Goal: Task Accomplishment & Management: Manage account settings

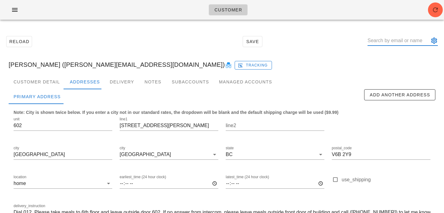
click at [384, 43] on input "text" at bounding box center [399, 41] width 62 height 10
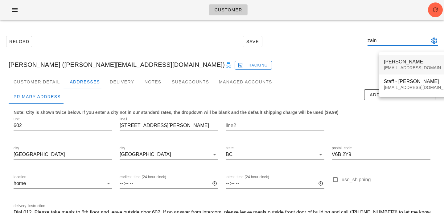
type input "zain"
click at [410, 65] on div "Zain Meghji zainmeghji@gmail.com" at bounding box center [420, 64] width 73 height 19
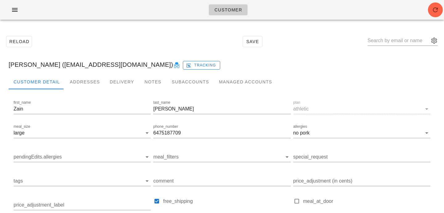
click at [80, 70] on div "Zain Meghji (zainmeghji@gmail.com) Tracking" at bounding box center [222, 65] width 437 height 20
click at [84, 79] on div "Addresses" at bounding box center [85, 82] width 40 height 15
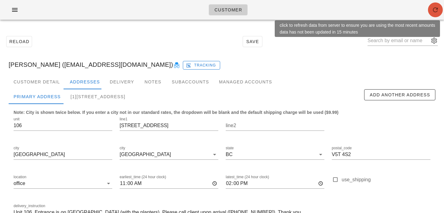
click at [438, 13] on icon "button" at bounding box center [435, 9] width 7 height 7
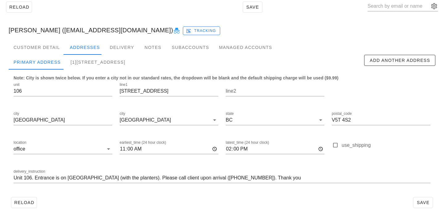
scroll to position [35, 0]
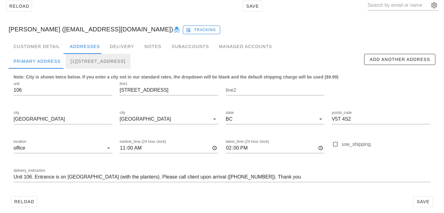
click at [119, 62] on div "[1][STREET_ADDRESS]" at bounding box center [98, 61] width 65 height 15
type input "845 Terminal Avenue"
type input "V6A 2M9"
type input "Pack & set aside on G3 for pick up"
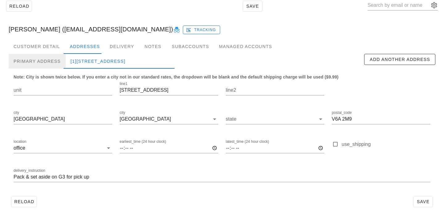
click at [48, 62] on div "Primary Address" at bounding box center [37, 61] width 57 height 15
type input "106"
type input "272 E 4th Avenue"
type input "V5T 4S2"
type input "11:00"
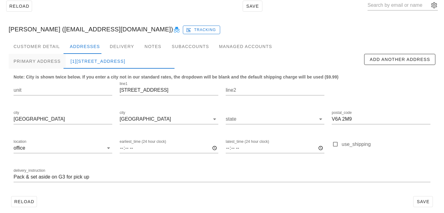
type input "14:00"
type input "Unit 106. Entrance is on SCOTIA STREET (with the planters). Please call client …"
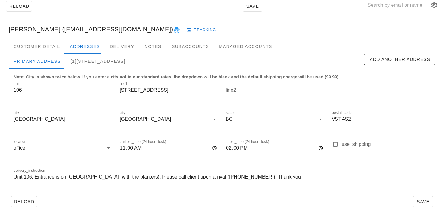
click at [107, 14] on div "Reload Save" at bounding box center [222, 6] width 437 height 27
drag, startPoint x: 46, startPoint y: 31, endPoint x: 111, endPoint y: 30, distance: 64.8
click at [111, 30] on div "Zain Meghji (zainmeghji@gmail.com) Tracking" at bounding box center [222, 29] width 437 height 20
copy div "zainmeghji@gmail.com"
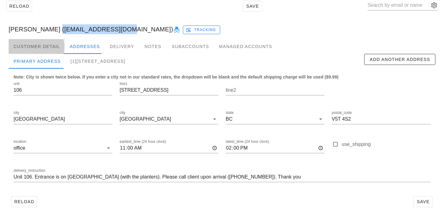
click at [37, 51] on div "Customer Detail" at bounding box center [37, 46] width 56 height 15
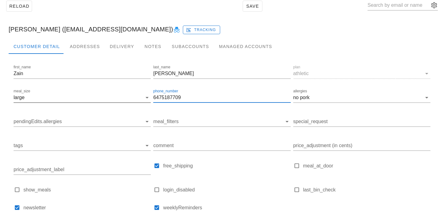
drag, startPoint x: 197, startPoint y: 99, endPoint x: 86, endPoint y: 94, distance: 111.7
click at [86, 94] on div "first_name Zain last_name Meghji plan athletic meal_size large phone_number 647…" at bounding box center [221, 141] width 419 height 156
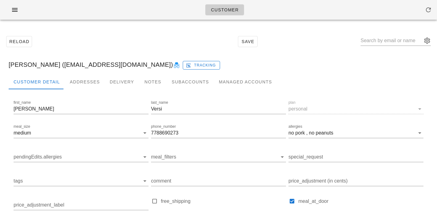
click at [173, 64] on icon at bounding box center [176, 65] width 7 height 7
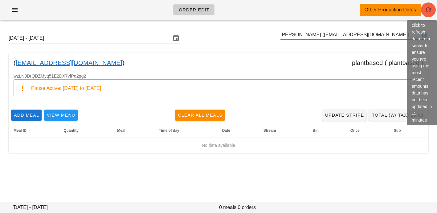
type input "[PERSON_NAME] ([EMAIL_ADDRESS][DOMAIN_NAME])"
click at [430, 10] on icon "button" at bounding box center [428, 9] width 7 height 7
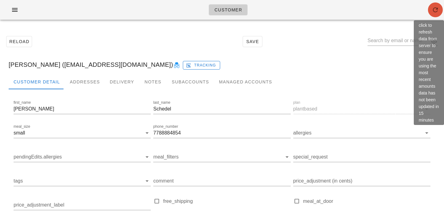
click at [434, 14] on button "button" at bounding box center [435, 9] width 15 height 15
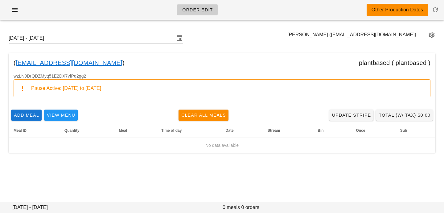
click at [82, 39] on input "[DATE] - [DATE]" at bounding box center [92, 38] width 166 height 10
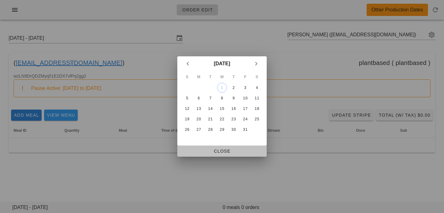
click at [206, 147] on button "Close" at bounding box center [221, 151] width 89 height 11
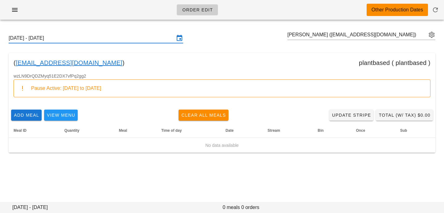
click at [92, 42] on input "Sunday October 5 - Saturday October 11" at bounding box center [92, 38] width 166 height 10
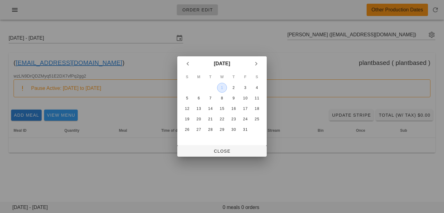
click at [224, 87] on div "1" at bounding box center [221, 88] width 9 height 4
click at [217, 149] on span "Close" at bounding box center [222, 151] width 80 height 5
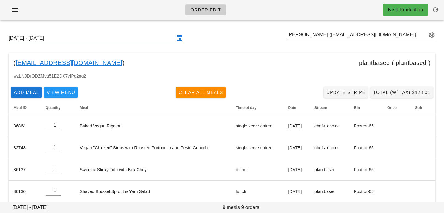
click at [139, 39] on input "Sunday September 28 - Saturday October 4" at bounding box center [92, 38] width 166 height 10
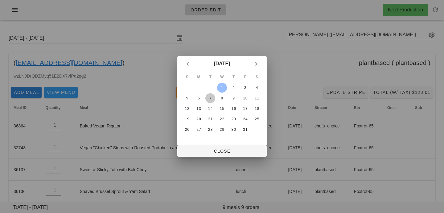
click at [210, 99] on div "7" at bounding box center [210, 98] width 10 height 4
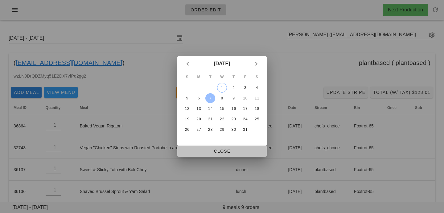
click at [211, 150] on span "Close" at bounding box center [222, 151] width 80 height 5
type input "Sunday October 5 - Saturday October 11"
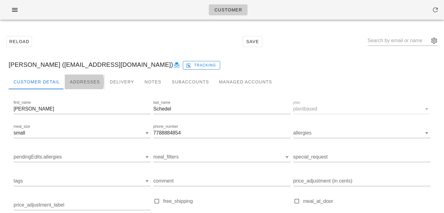
click at [73, 81] on div "Addresses" at bounding box center [85, 82] width 40 height 15
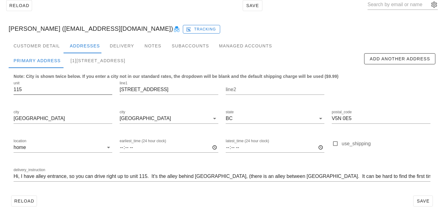
scroll to position [41, 0]
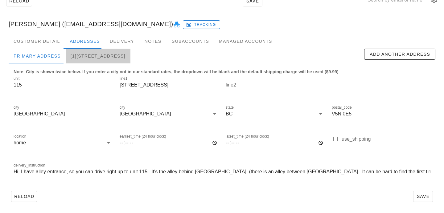
click at [83, 61] on div "[1][STREET_ADDRESS]" at bounding box center [98, 56] width 65 height 15
type input "19:00"
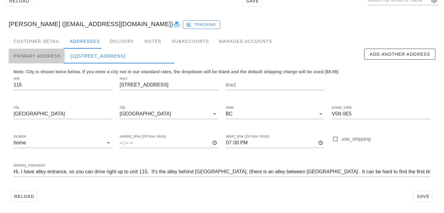
click at [53, 56] on div "Primary Address" at bounding box center [37, 56] width 57 height 15
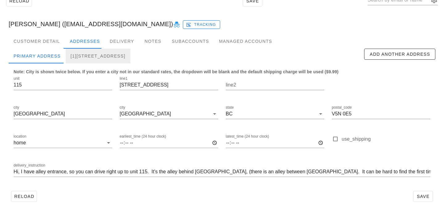
click at [80, 56] on div "[1][STREET_ADDRESS]" at bounding box center [98, 56] width 65 height 15
type input "19:00"
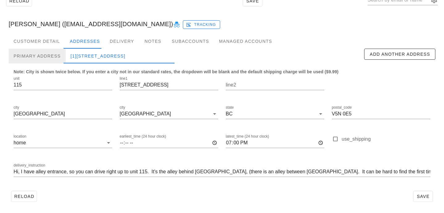
click at [51, 55] on div "Primary Address" at bounding box center [37, 56] width 57 height 15
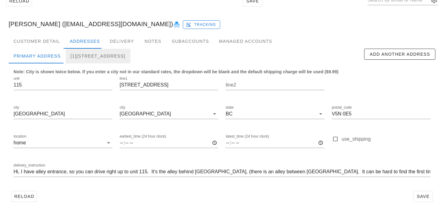
click at [76, 54] on div "[1][STREET_ADDRESS]" at bounding box center [98, 56] width 65 height 15
type input "19:00"
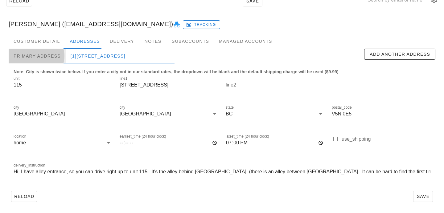
click at [38, 57] on div "Primary Address" at bounding box center [37, 56] width 57 height 15
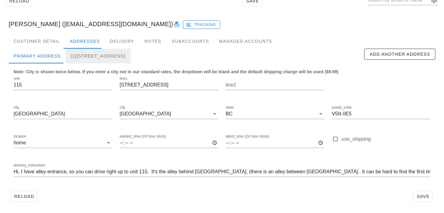
click at [66, 56] on div "[1][STREET_ADDRESS]" at bounding box center [98, 56] width 65 height 15
type input "19:00"
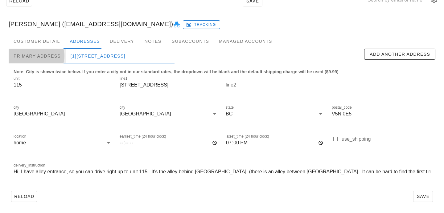
click at [41, 56] on div "Primary Address" at bounding box center [37, 56] width 57 height 15
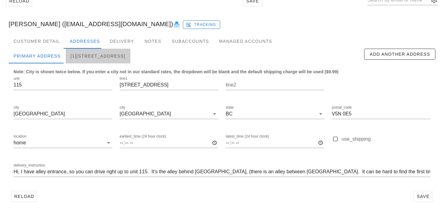
click at [72, 52] on div "[1][STREET_ADDRESS]" at bounding box center [98, 56] width 65 height 15
type input "19:00"
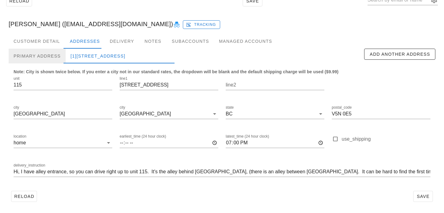
click at [60, 59] on div "Primary Address" at bounding box center [37, 56] width 57 height 15
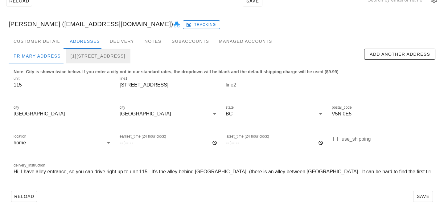
click at [81, 54] on div "[1][STREET_ADDRESS]" at bounding box center [98, 56] width 65 height 15
type input "19:00"
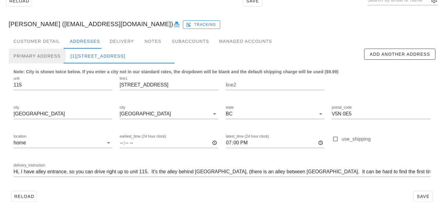
click at [51, 53] on div "Primary Address" at bounding box center [37, 56] width 57 height 15
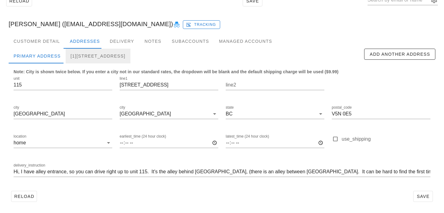
click at [79, 54] on div "[1][STREET_ADDRESS]" at bounding box center [98, 56] width 65 height 15
type input "19:00"
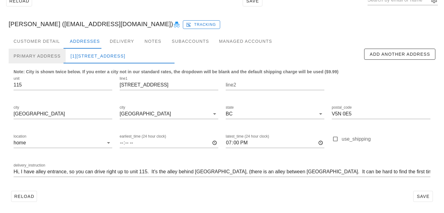
click at [50, 55] on div "Primary Address" at bounding box center [37, 56] width 57 height 15
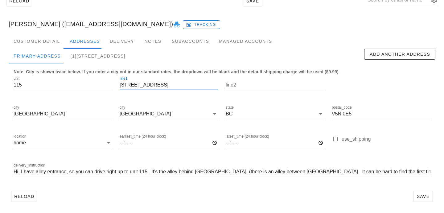
drag, startPoint x: 155, startPoint y: 85, endPoint x: 90, endPoint y: 83, distance: 65.4
click at [90, 83] on div "unit 115 line1 [STREET_ADDRESS] state [GEOGRAPHIC_DATA] postal_code V5N 0E5 loc…" at bounding box center [222, 130] width 424 height 116
drag, startPoint x: 53, startPoint y: 22, endPoint x: 8, endPoint y: 20, distance: 44.8
click at [8, 20] on div "[PERSON_NAME] ([EMAIL_ADDRESS][DOMAIN_NAME]) Tracking" at bounding box center [222, 24] width 437 height 20
copy div "[PERSON_NAME]"
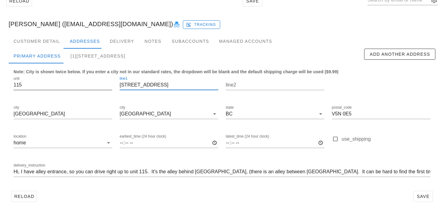
drag, startPoint x: 161, startPoint y: 85, endPoint x: 102, endPoint y: 81, distance: 59.3
click at [102, 81] on div "unit 115 line1 [STREET_ADDRESS] state [GEOGRAPHIC_DATA] postal_code V5N 0E5 loc…" at bounding box center [222, 130] width 424 height 116
click at [162, 84] on input "[STREET_ADDRESS]" at bounding box center [169, 85] width 99 height 10
drag, startPoint x: 162, startPoint y: 84, endPoint x: 112, endPoint y: 82, distance: 50.0
click at [112, 82] on div "unit 115 line1 [STREET_ADDRESS] state [GEOGRAPHIC_DATA] postal_code V5N 0E5 loc…" at bounding box center [222, 130] width 424 height 116
